Goal: Check status: Check status

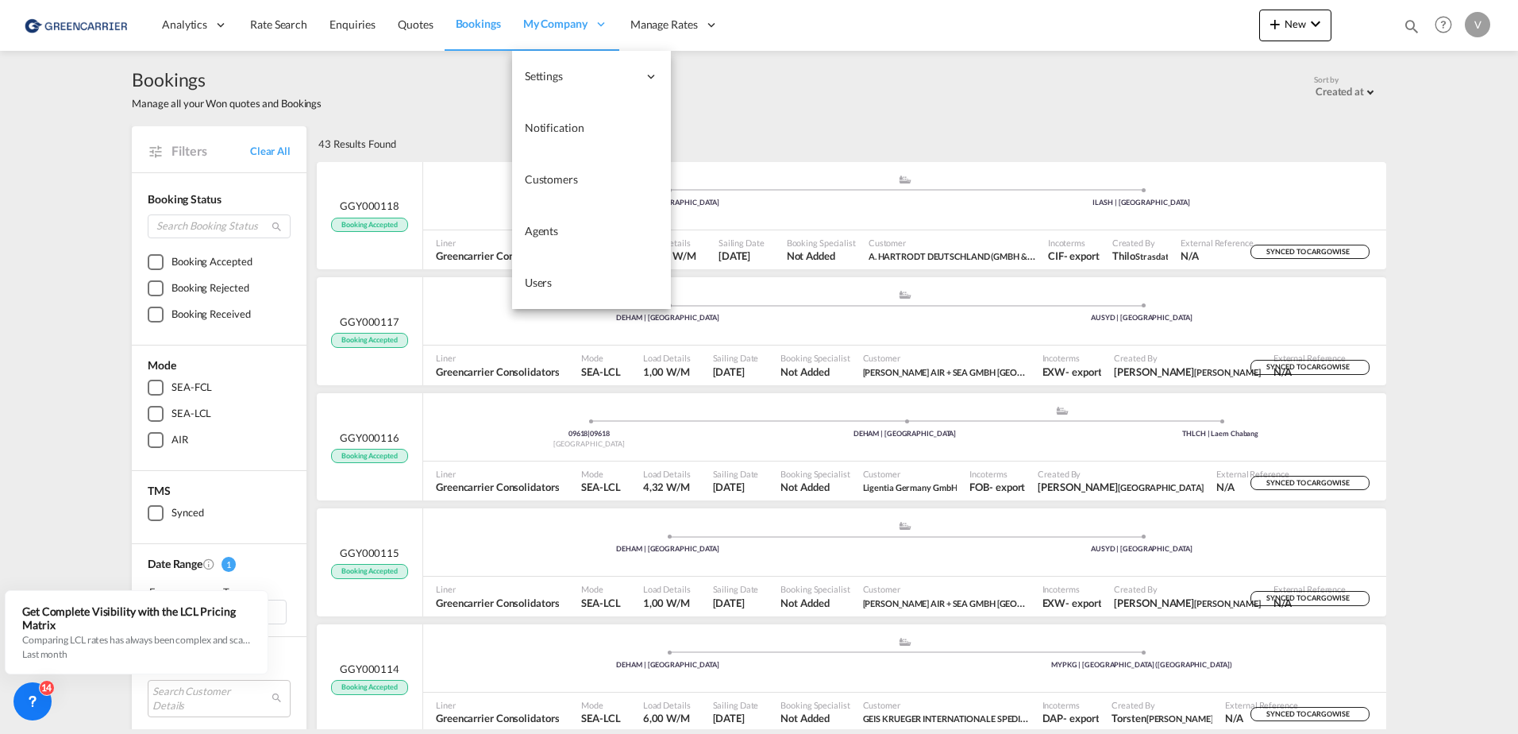
click at [552, 23] on span "My Company" at bounding box center [555, 24] width 64 height 16
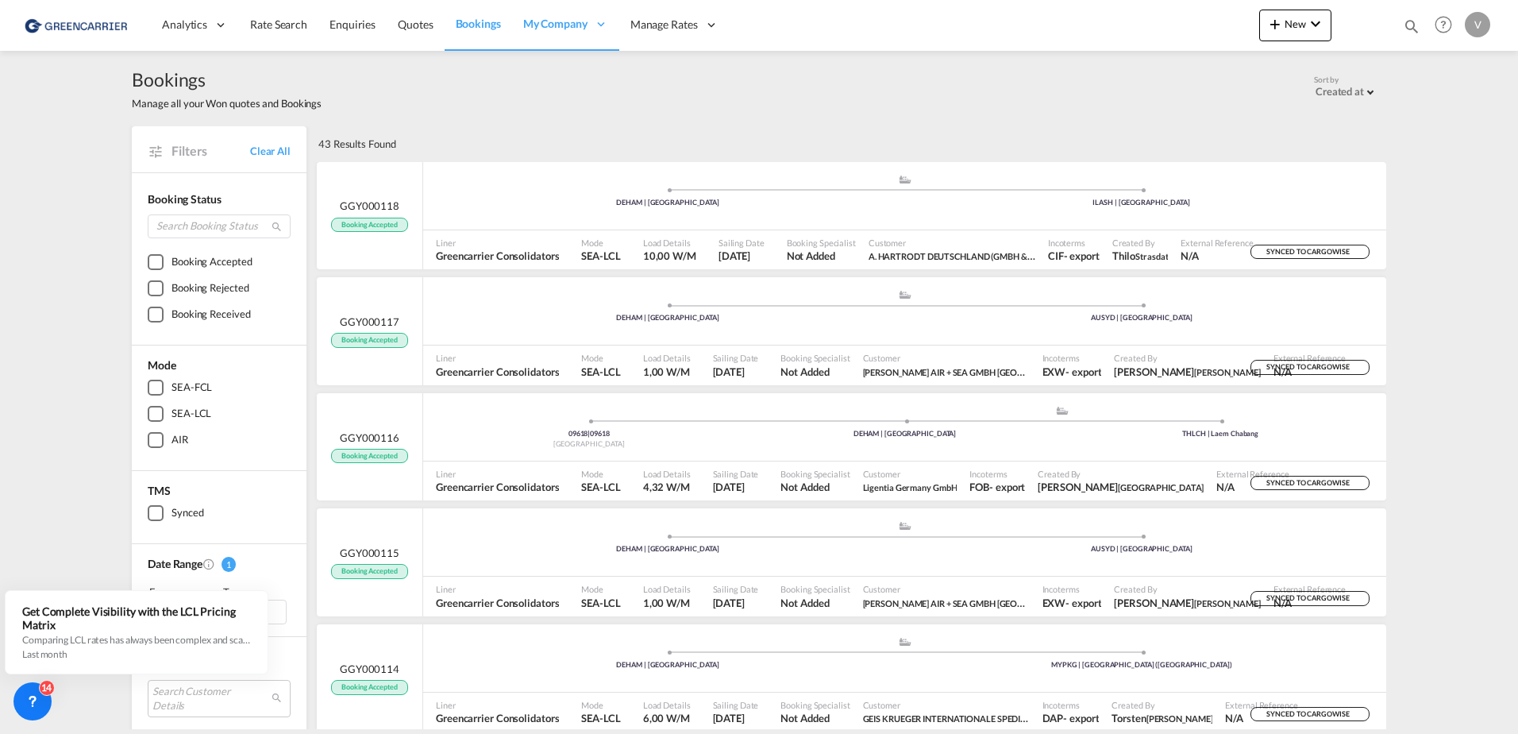
click at [492, 29] on span "Bookings" at bounding box center [478, 24] width 45 height 14
click at [466, 32] on link "Bookings" at bounding box center [479, 25] width 68 height 52
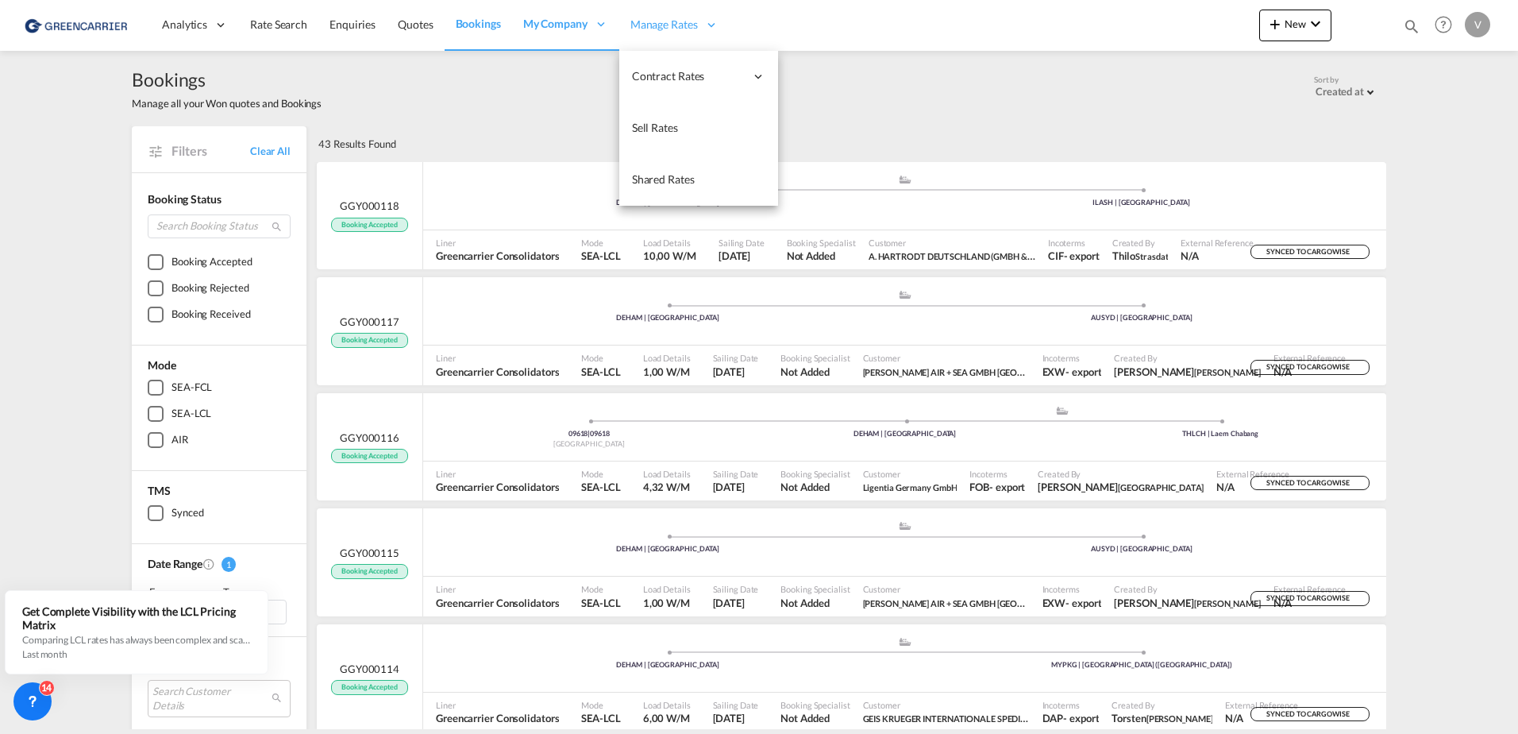
drag, startPoint x: 570, startPoint y: 172, endPoint x: 684, endPoint y: 24, distance: 186.3
click at [0, 0] on span "Customers" at bounding box center [0, 0] width 0 height 0
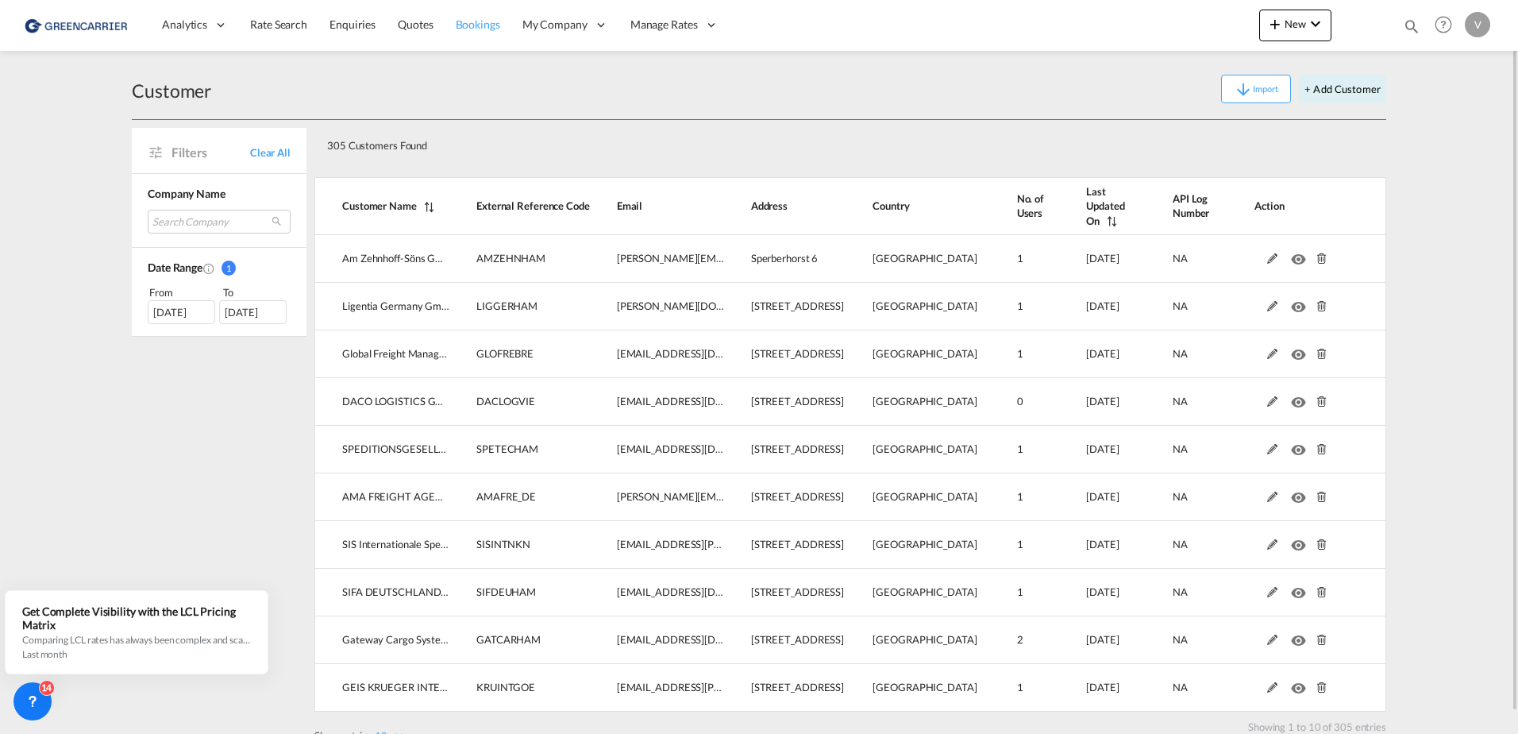
click at [468, 26] on span "Bookings" at bounding box center [478, 24] width 44 height 14
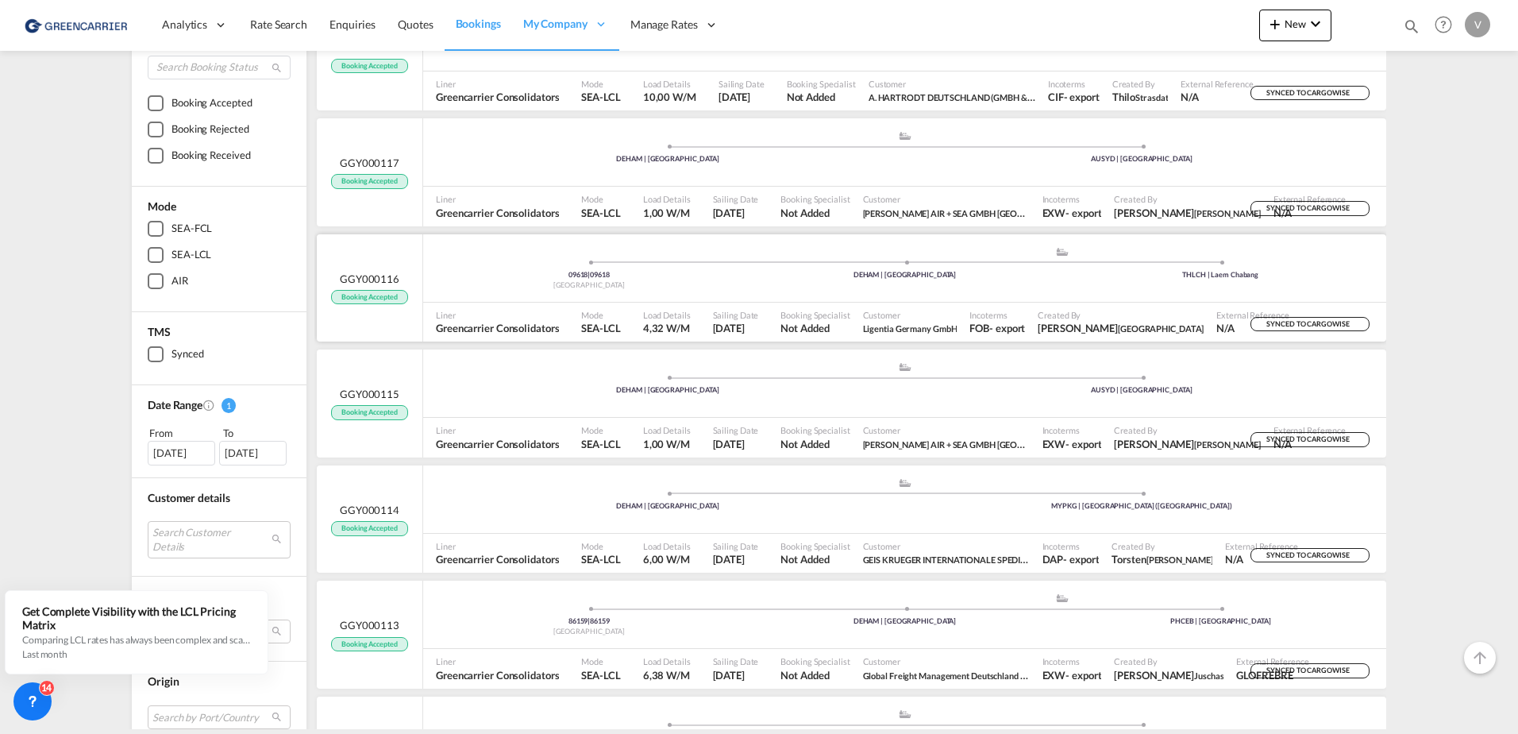
scroll to position [318, 0]
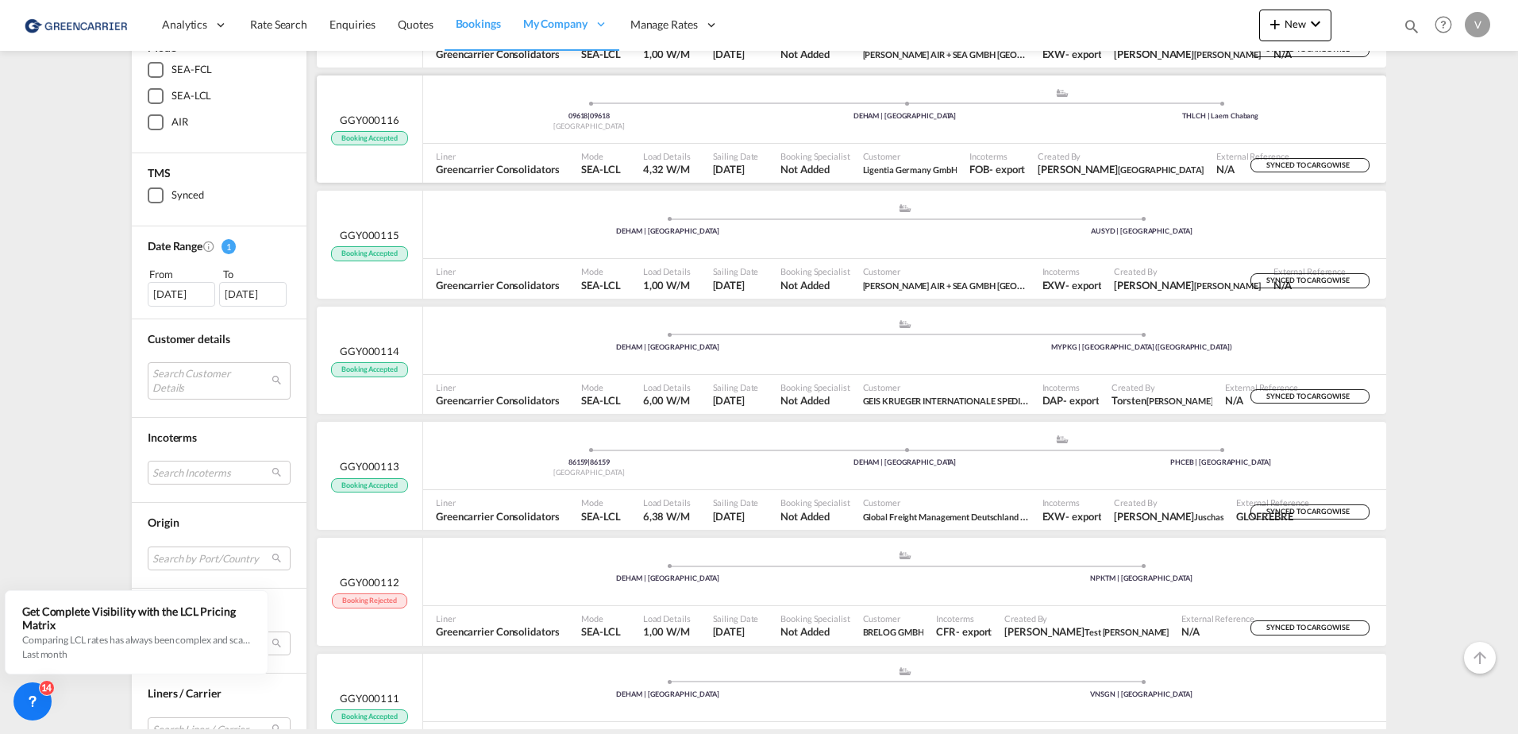
click at [897, 154] on span "Customer" at bounding box center [910, 156] width 95 height 12
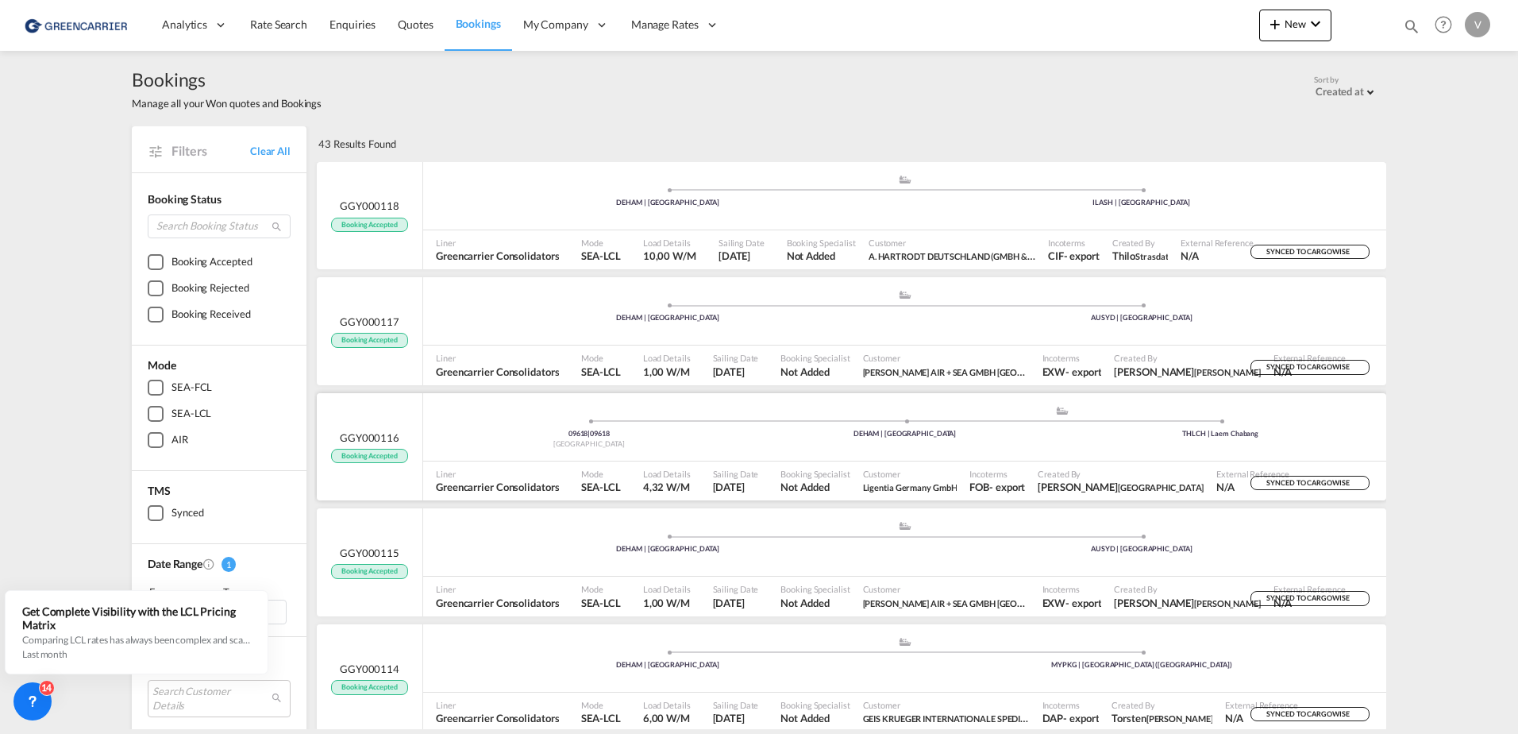
click at [658, 450] on div "09618 | 09618 [GEOGRAPHIC_DATA] .a{fill:#aaa8ad;} .a{fill:#aaa8ad;} DEHAM | [GE…" at bounding box center [904, 429] width 963 height 48
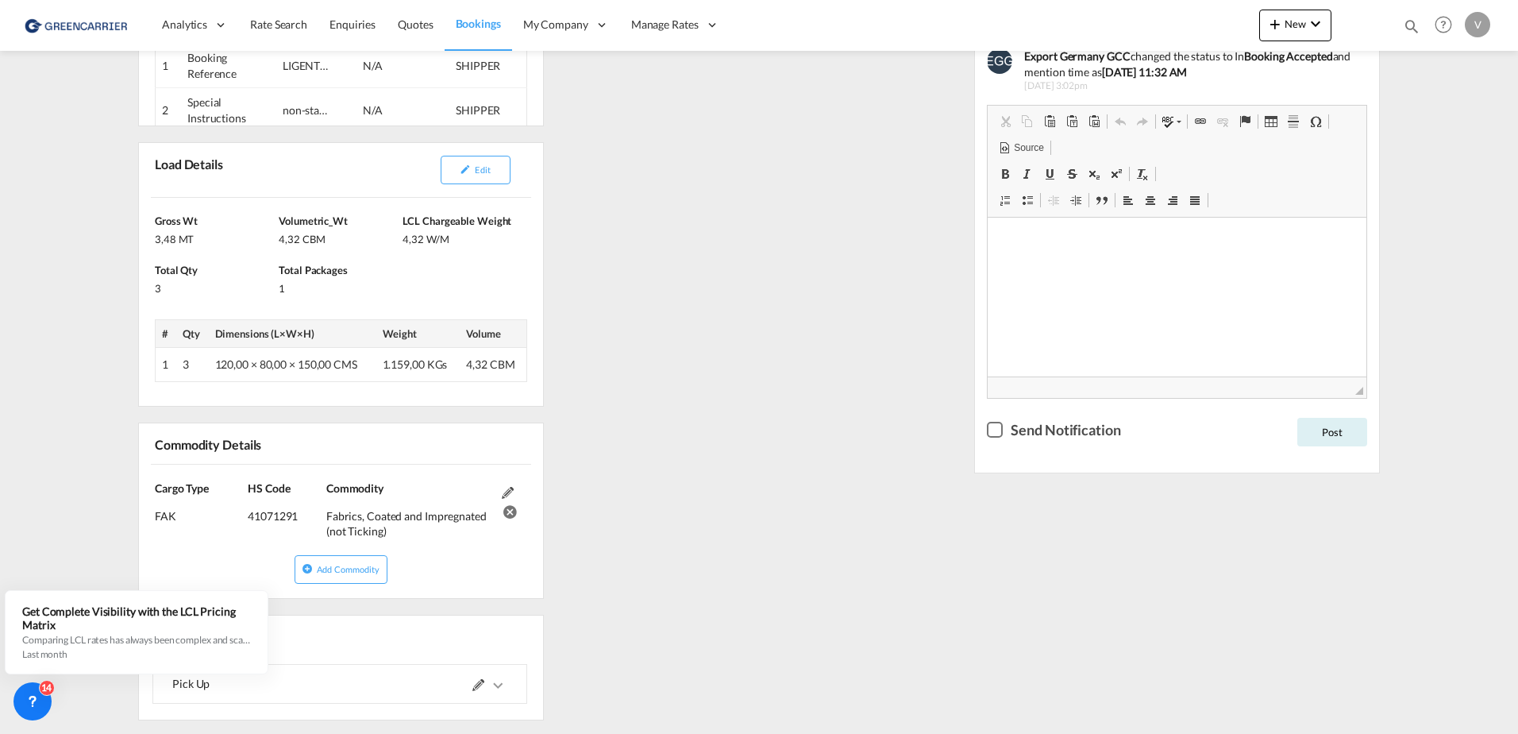
scroll to position [897, 0]
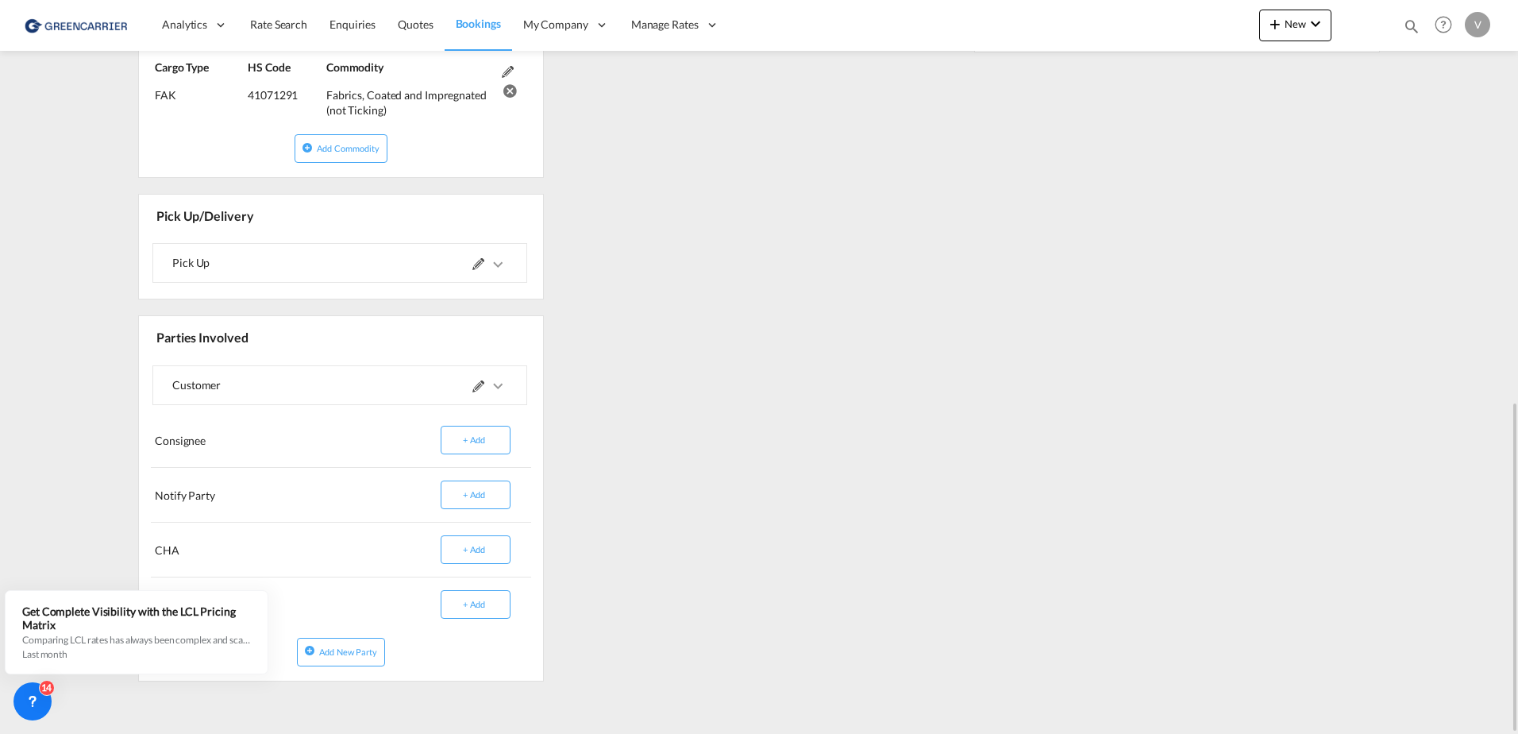
drag, startPoint x: 969, startPoint y: 629, endPoint x: 947, endPoint y: 243, distance: 386.6
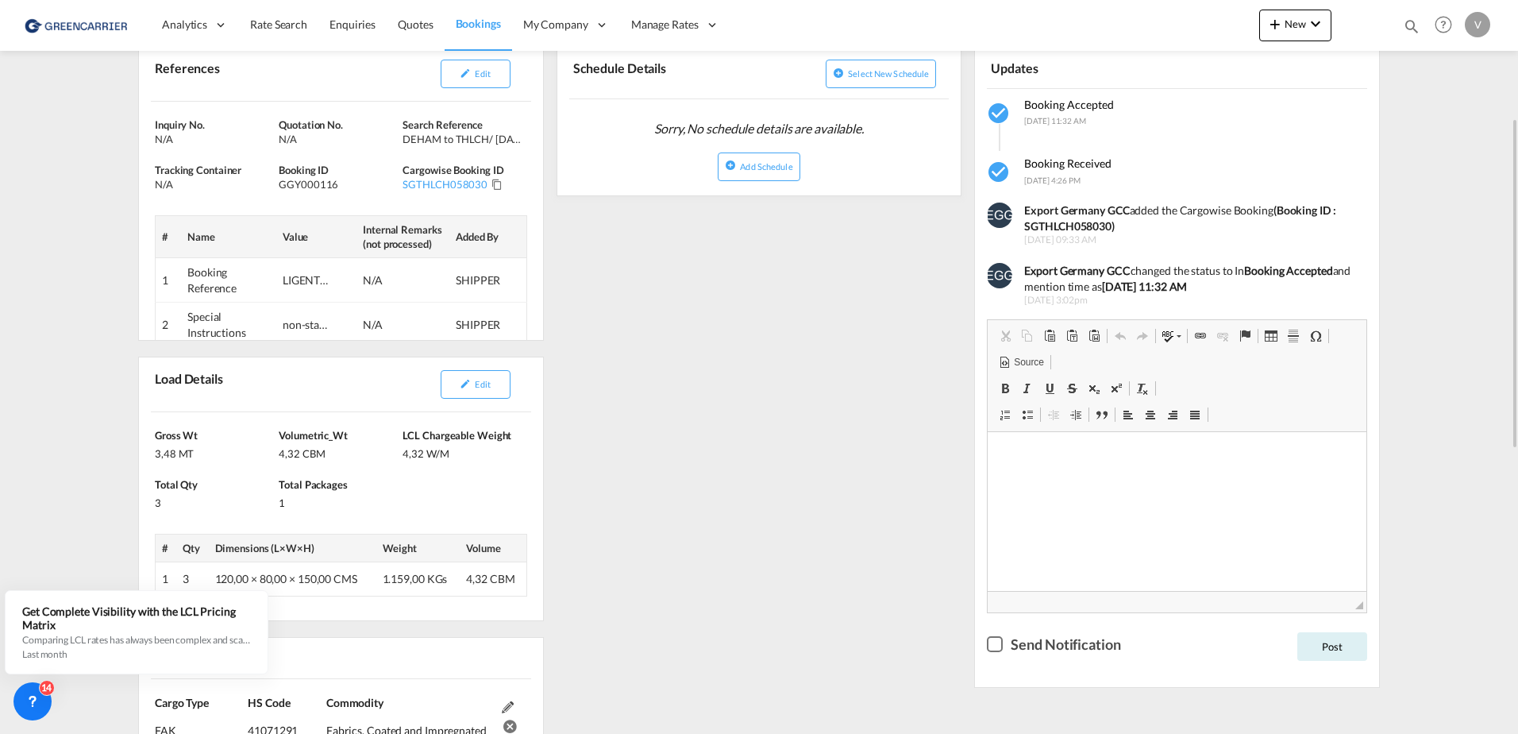
scroll to position [0, 0]
